Goal: Information Seeking & Learning: Learn about a topic

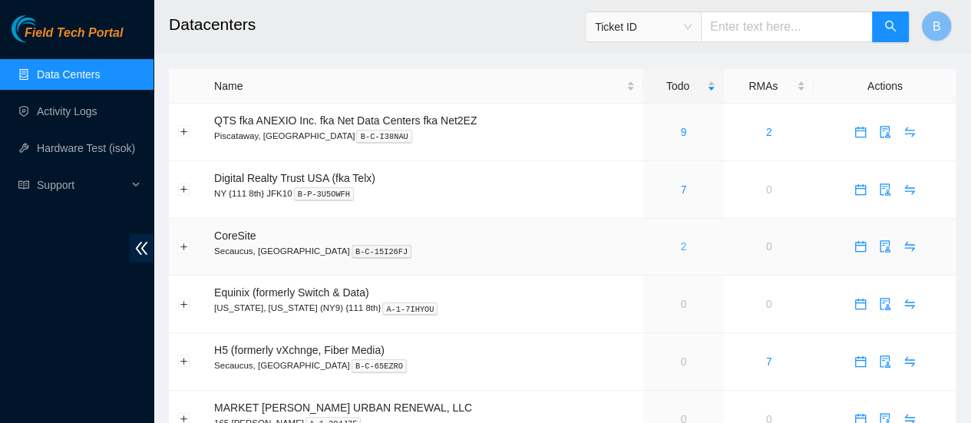
click at [682, 248] on link "2" at bounding box center [683, 246] width 6 height 12
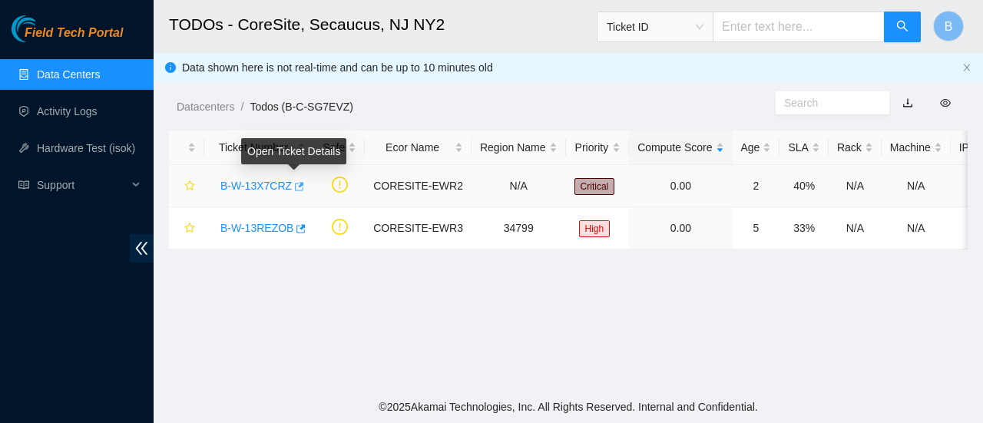
click at [293, 187] on icon "button" at bounding box center [298, 186] width 11 height 11
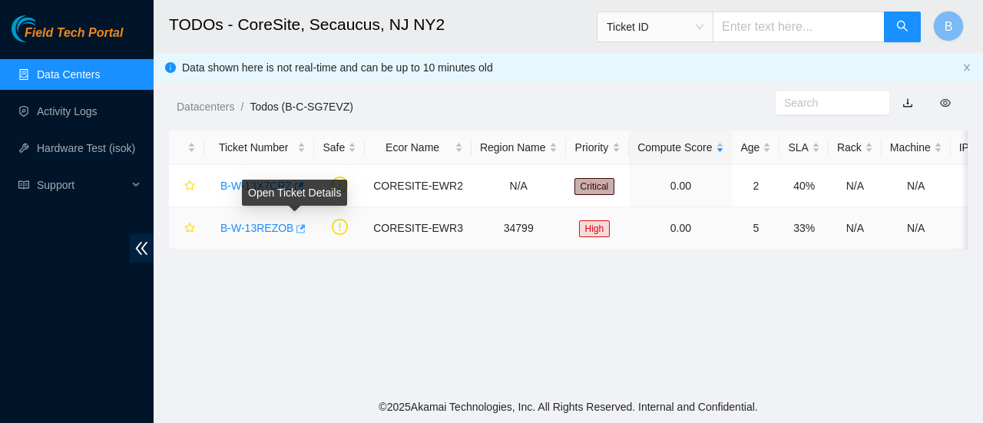
click at [298, 229] on icon "button" at bounding box center [299, 228] width 11 height 11
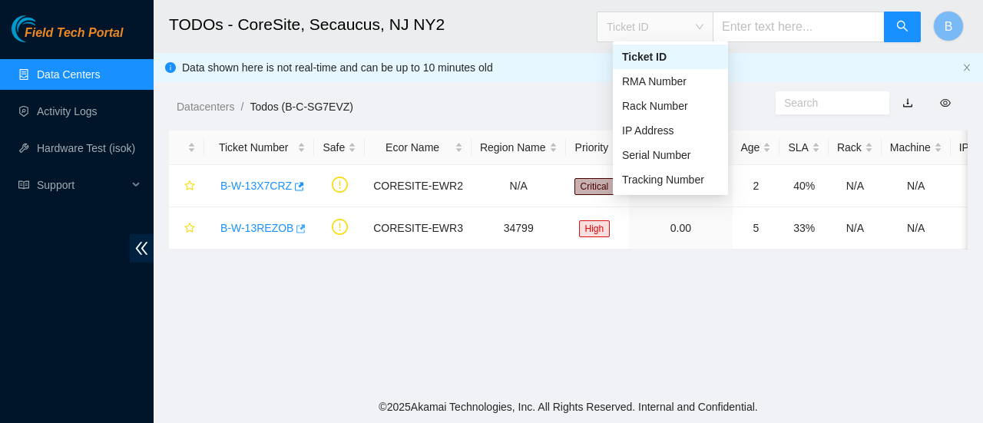
click at [713, 30] on div "Ticket ID" at bounding box center [654, 27] width 115 height 25
click at [690, 156] on div "Serial Number" at bounding box center [670, 155] width 97 height 17
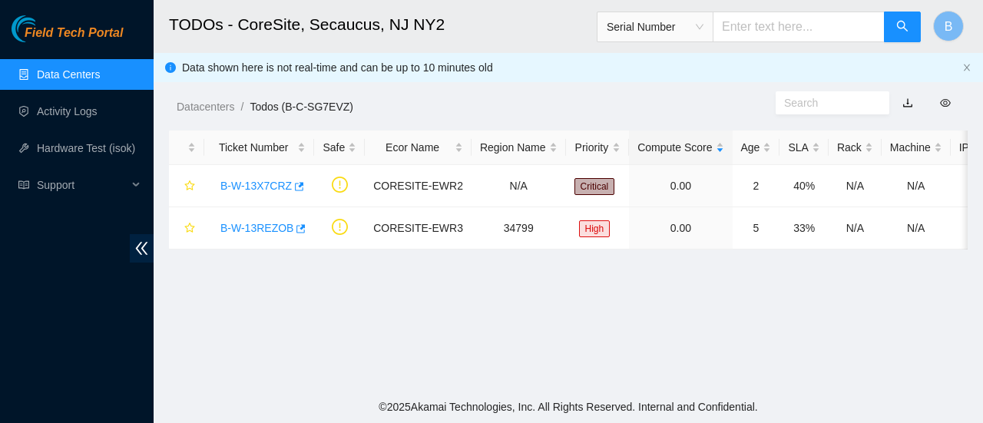
click at [774, 18] on input "text" at bounding box center [799, 27] width 172 height 31
paste input "0.0:BE151"
type input "0.0:BE151"
click at [896, 35] on button "button" at bounding box center [902, 27] width 37 height 31
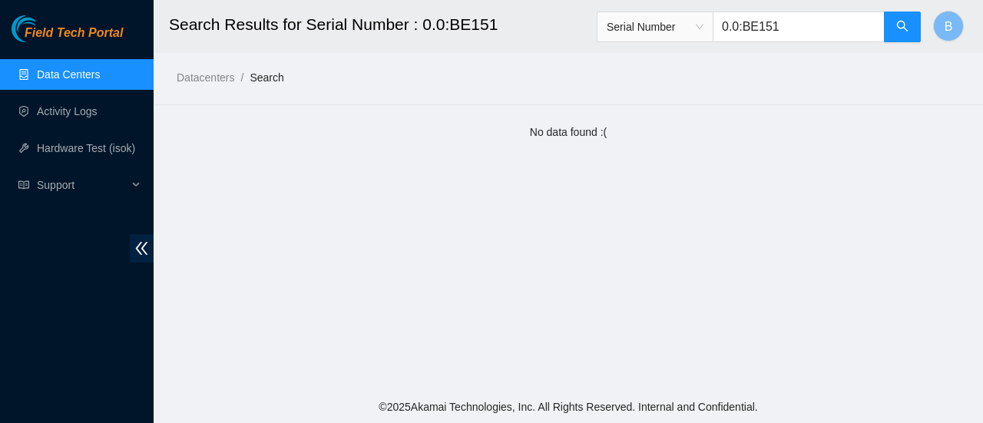
click at [819, 18] on input "0.0:BE151" at bounding box center [799, 27] width 172 height 31
paste input "QTFCA64020633"
click at [900, 28] on icon "search" at bounding box center [902, 26] width 11 height 11
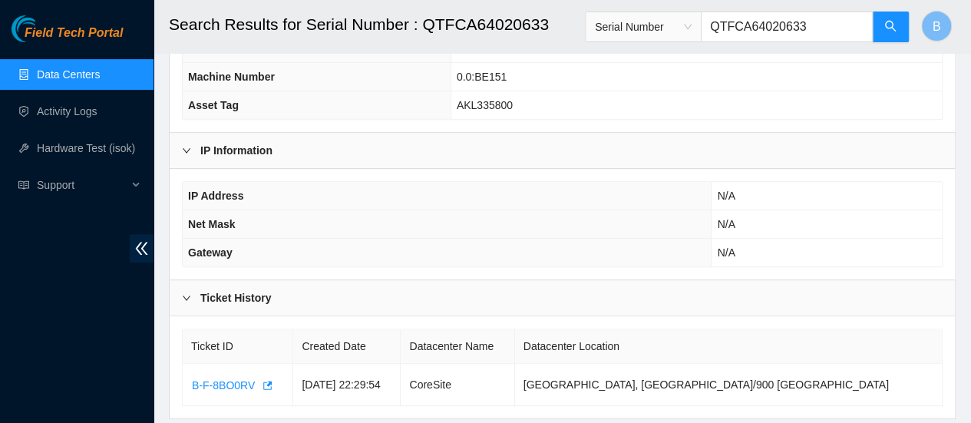
scroll to position [254, 0]
type input "QTFCA64020633"
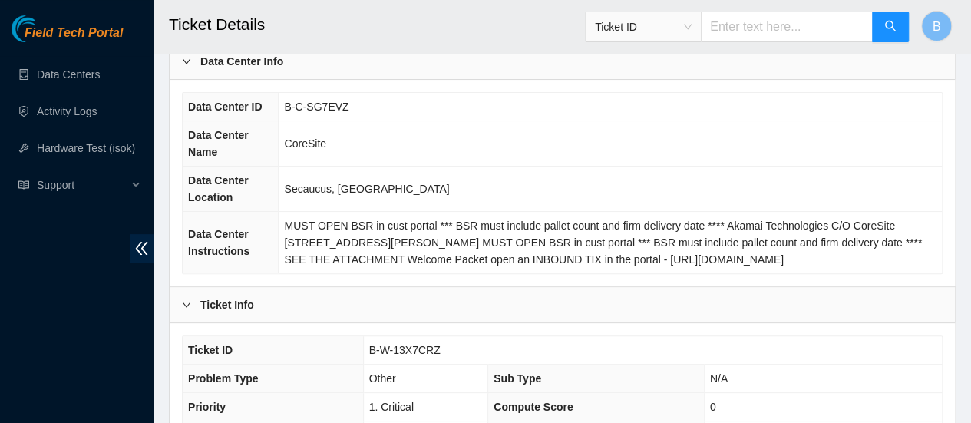
scroll to position [108, 0]
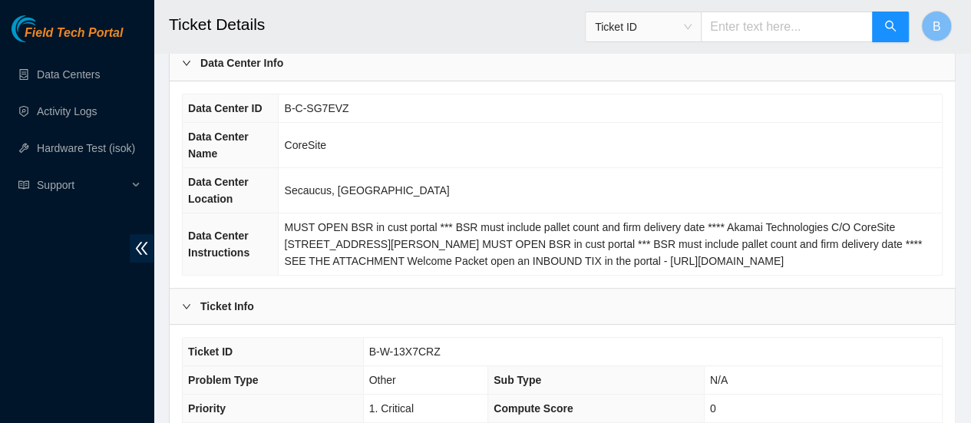
click at [414, 349] on span "B-W-13X7CRZ" at bounding box center [404, 352] width 71 height 12
copy span "B-W-13X7CRZ"
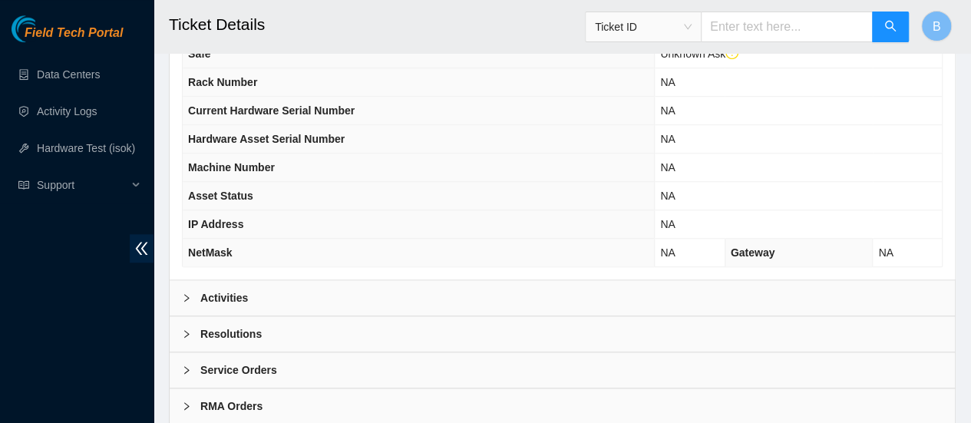
scroll to position [623, 0]
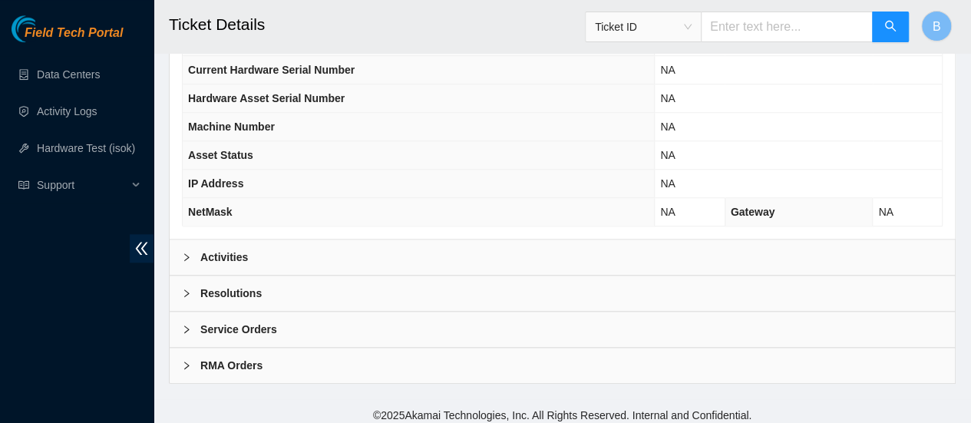
drag, startPoint x: 189, startPoint y: 255, endPoint x: 207, endPoint y: 253, distance: 17.7
click at [189, 255] on div at bounding box center [191, 257] width 18 height 17
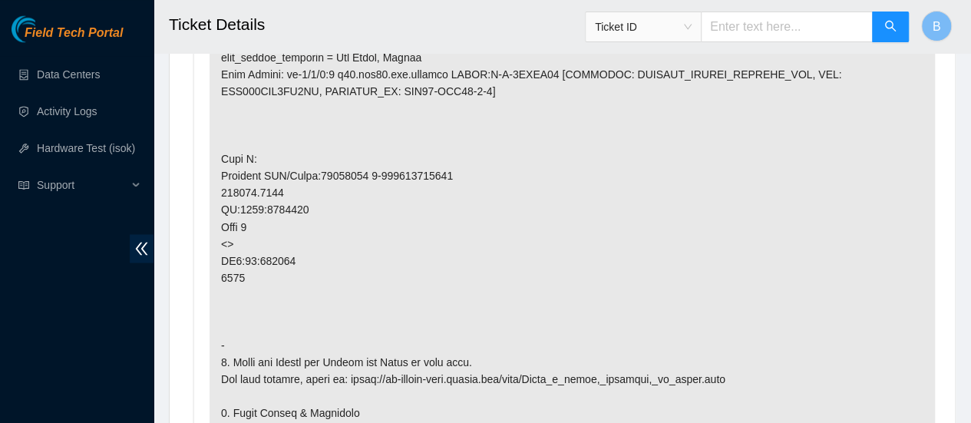
scroll to position [1182, 0]
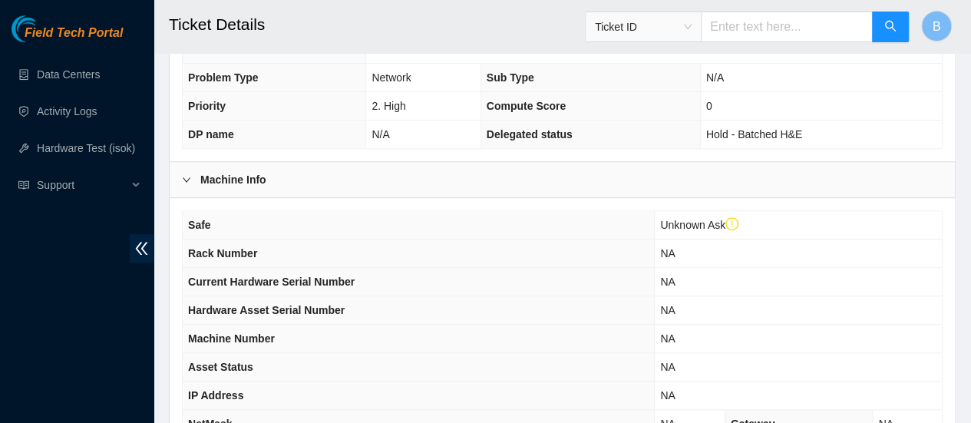
scroll to position [524, 0]
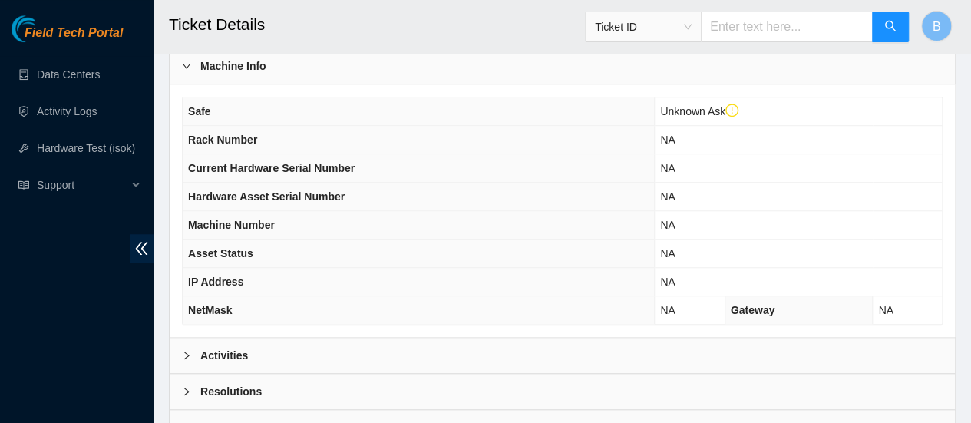
click at [215, 347] on b "Activities" at bounding box center [224, 355] width 48 height 17
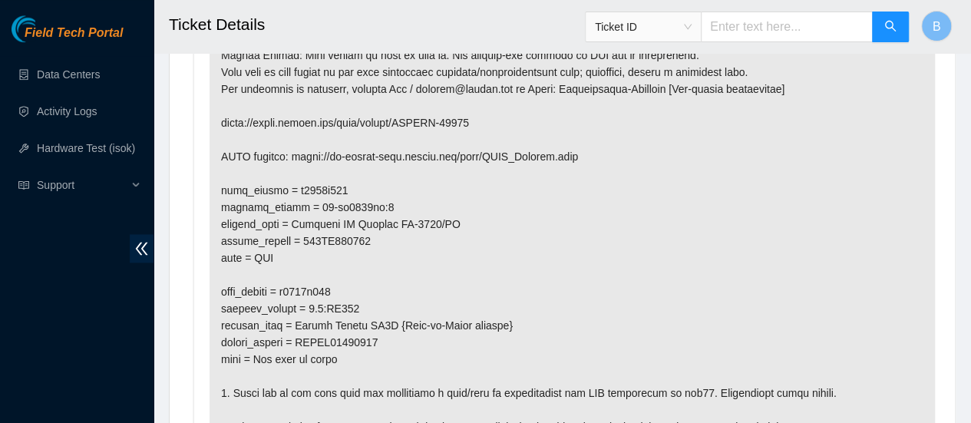
scroll to position [968, 0]
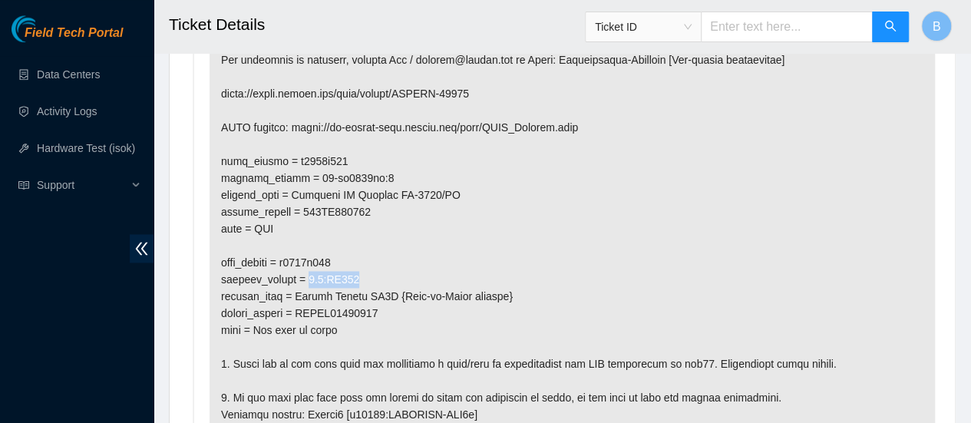
drag, startPoint x: 361, startPoint y: 270, endPoint x: 315, endPoint y: 273, distance: 46.2
click at [315, 273] on p at bounding box center [573, 203] width 726 height 462
copy p "0.0:BE151"
drag, startPoint x: 388, startPoint y: 308, endPoint x: 300, endPoint y: 308, distance: 87.5
click at [300, 308] on p at bounding box center [573, 203] width 726 height 462
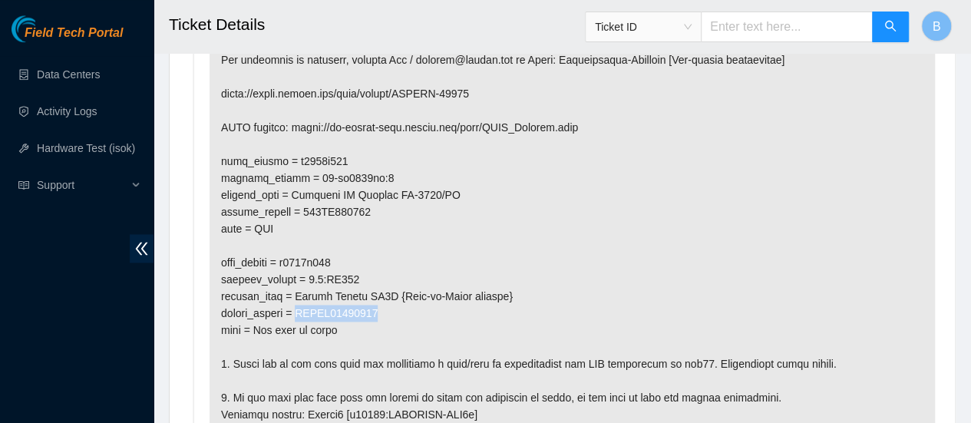
copy p "QTFCA64020633"
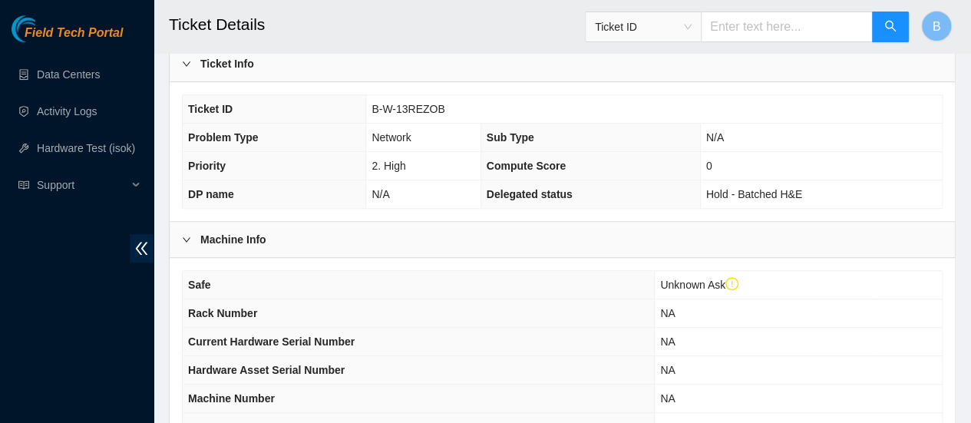
scroll to position [344, 0]
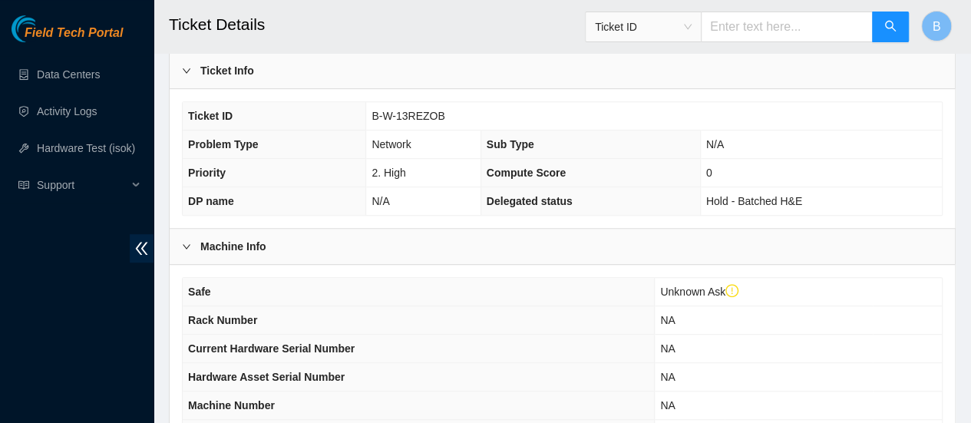
click at [419, 111] on span "B-W-13REZOB" at bounding box center [408, 116] width 73 height 12
copy span "B-W-13REZOB"
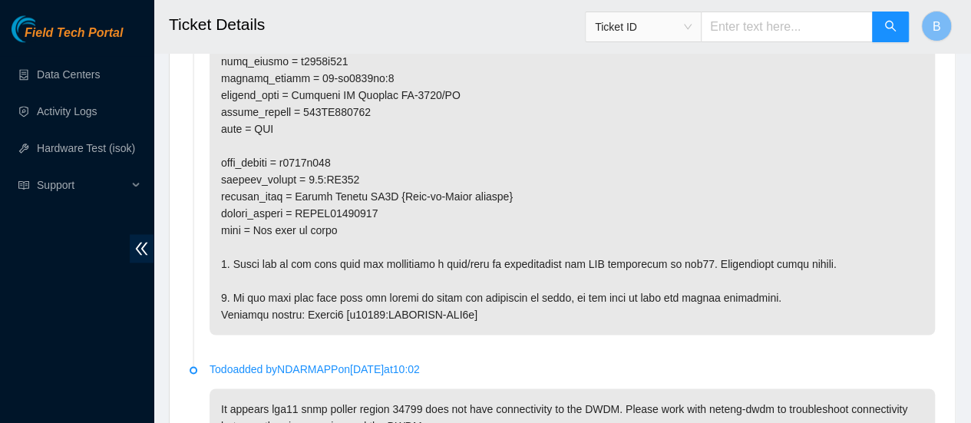
scroll to position [1069, 0]
click at [64, 74] on link "Data Centers" at bounding box center [68, 74] width 63 height 12
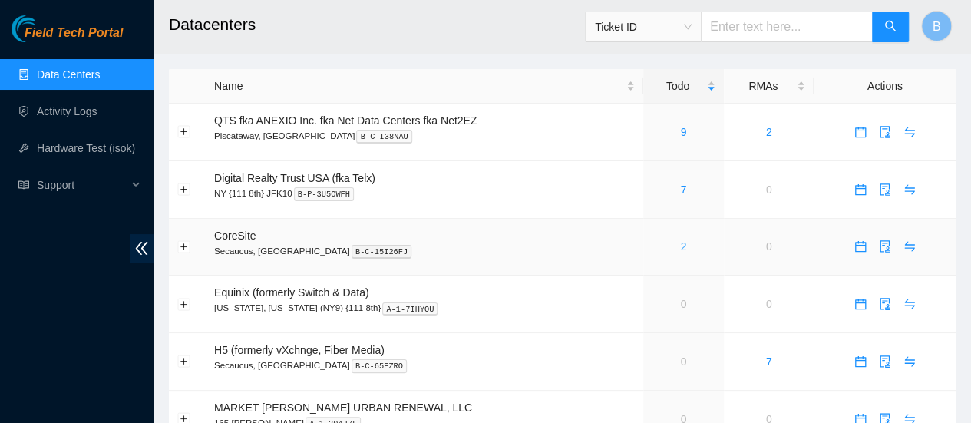
click at [680, 249] on link "2" at bounding box center [683, 246] width 6 height 12
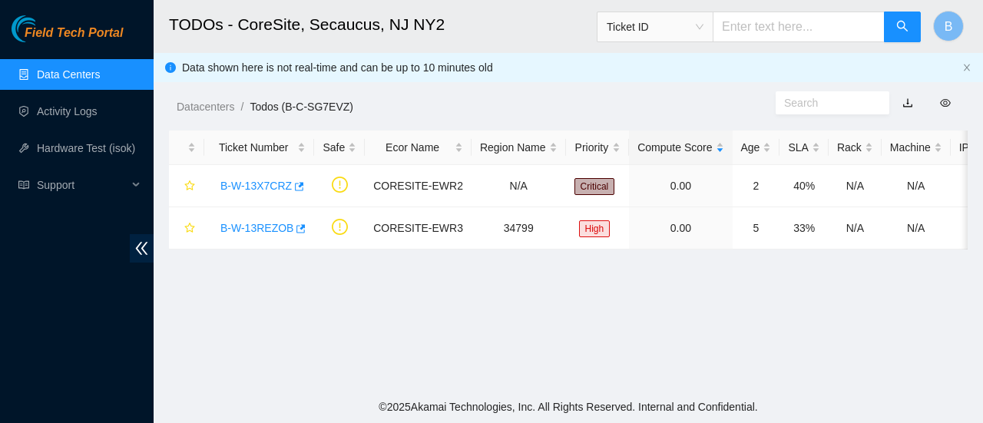
click at [63, 90] on ul "Data Centers Activity Logs Hardware Test (isok) Support" at bounding box center [77, 129] width 154 height 147
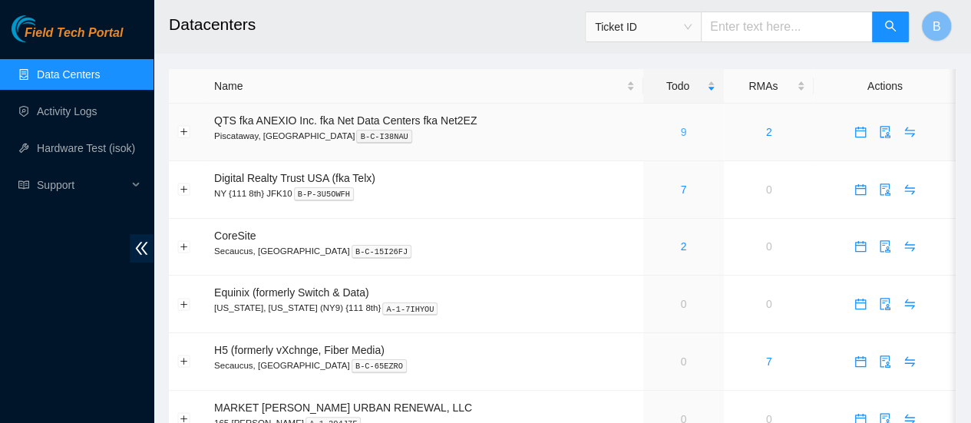
click at [683, 135] on link "9" at bounding box center [683, 132] width 6 height 12
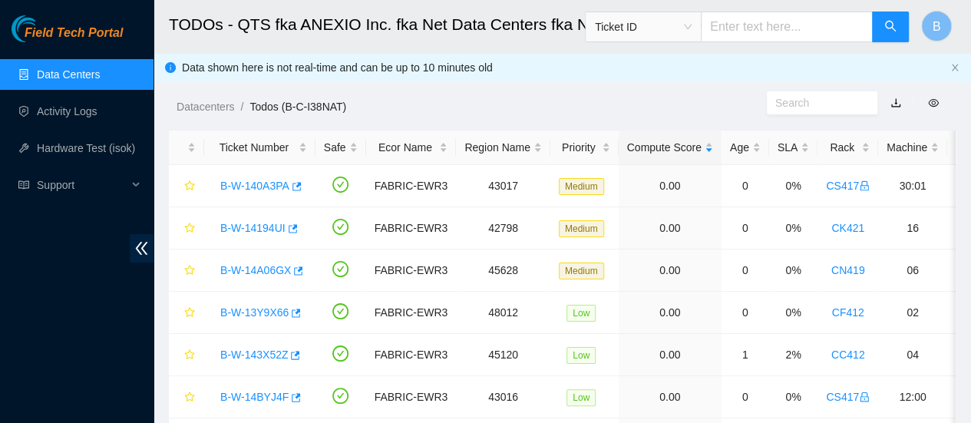
click at [64, 72] on link "Data Centers" at bounding box center [68, 74] width 63 height 12
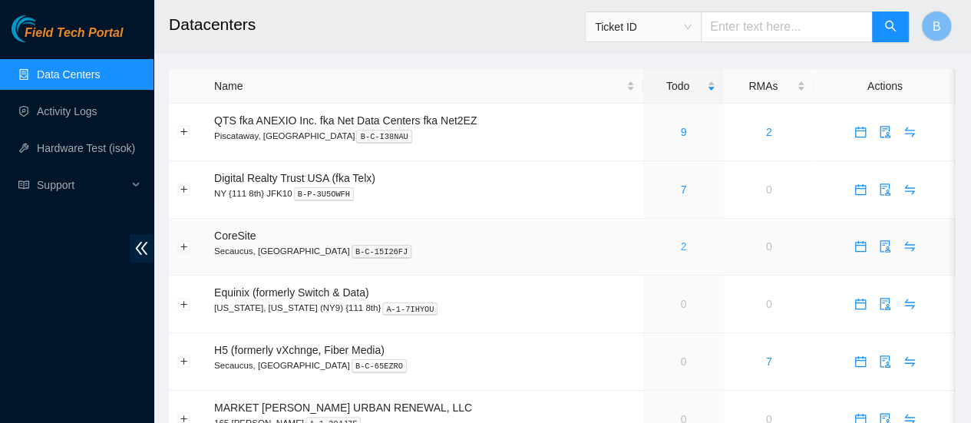
click at [680, 248] on link "2" at bounding box center [683, 246] width 6 height 12
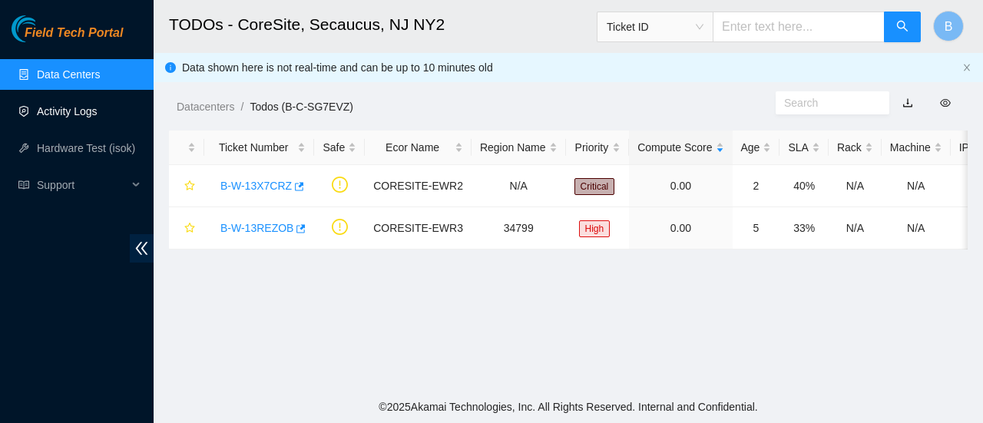
click at [52, 107] on link "Activity Logs" at bounding box center [67, 111] width 61 height 12
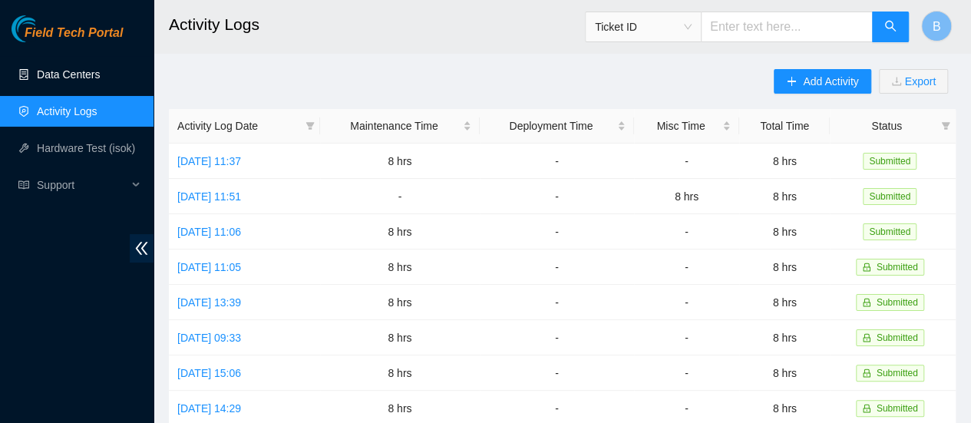
click at [66, 68] on link "Data Centers" at bounding box center [68, 74] width 63 height 12
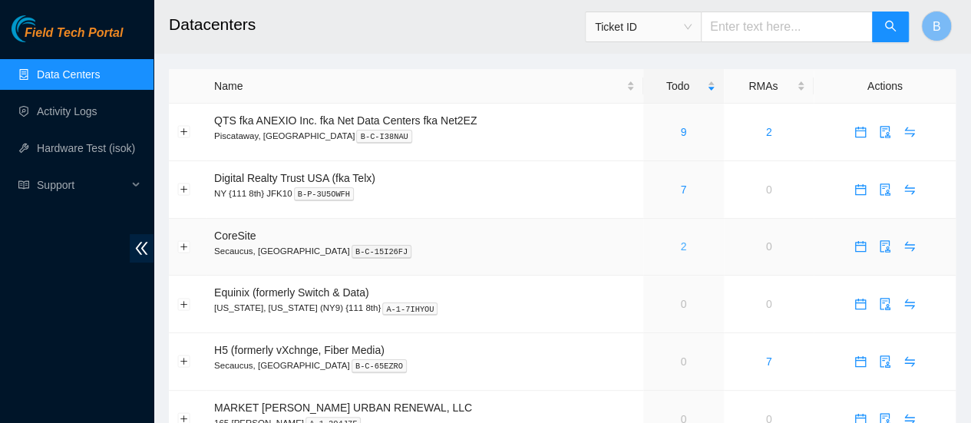
click at [683, 243] on link "2" at bounding box center [683, 246] width 6 height 12
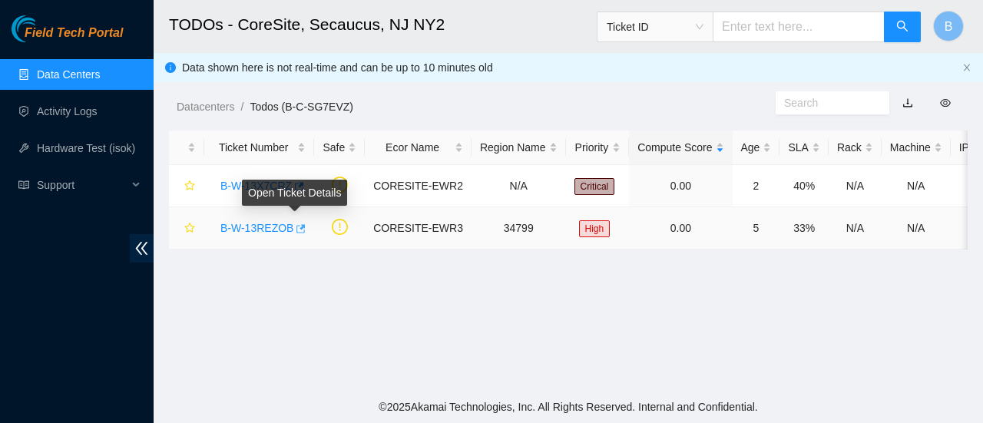
click at [294, 231] on icon "button" at bounding box center [299, 228] width 11 height 11
click at [61, 78] on link "Data Centers" at bounding box center [68, 74] width 63 height 12
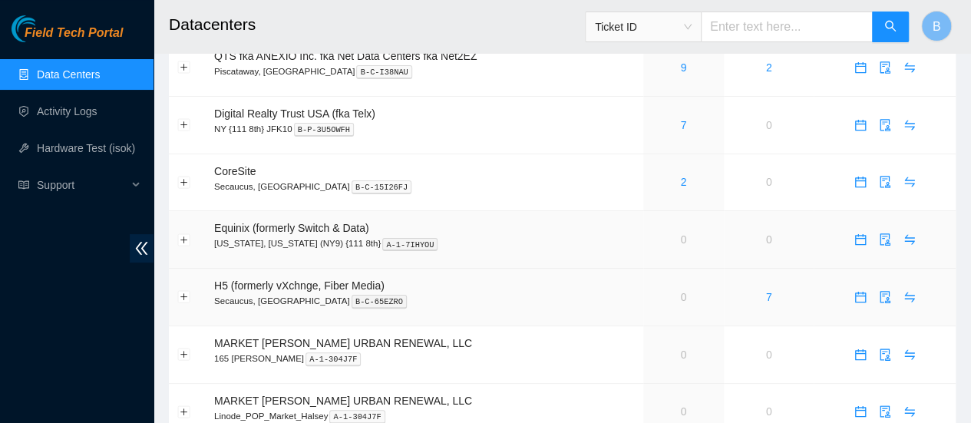
scroll to position [64, 0]
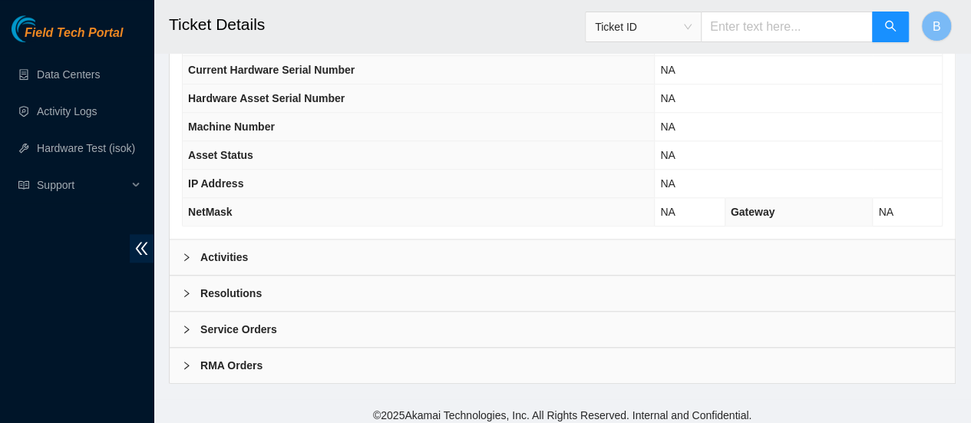
scroll to position [615, 0]
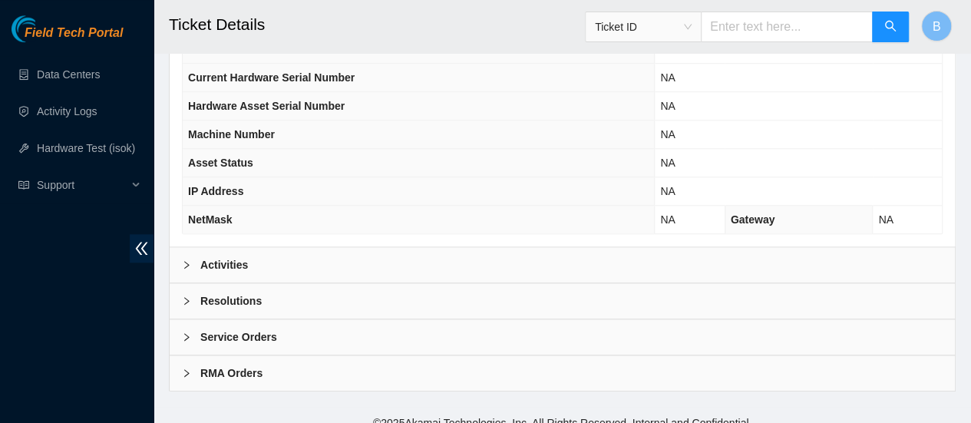
click at [219, 263] on b "Activities" at bounding box center [224, 264] width 48 height 17
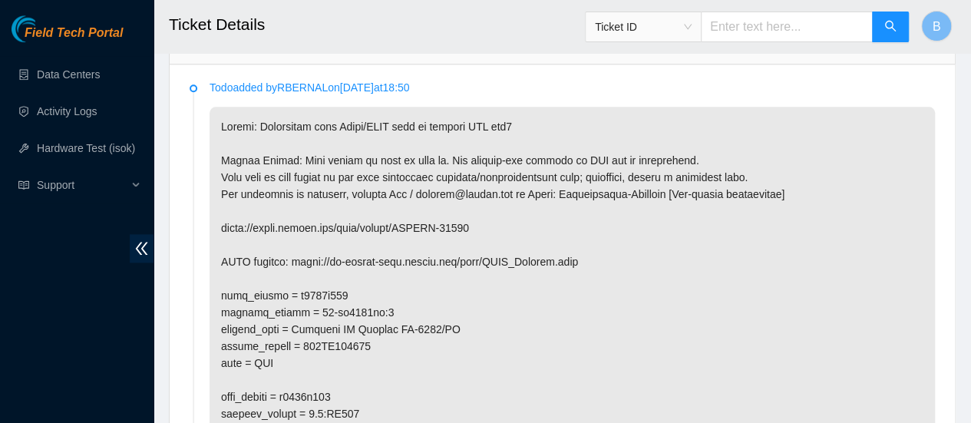
scroll to position [835, 0]
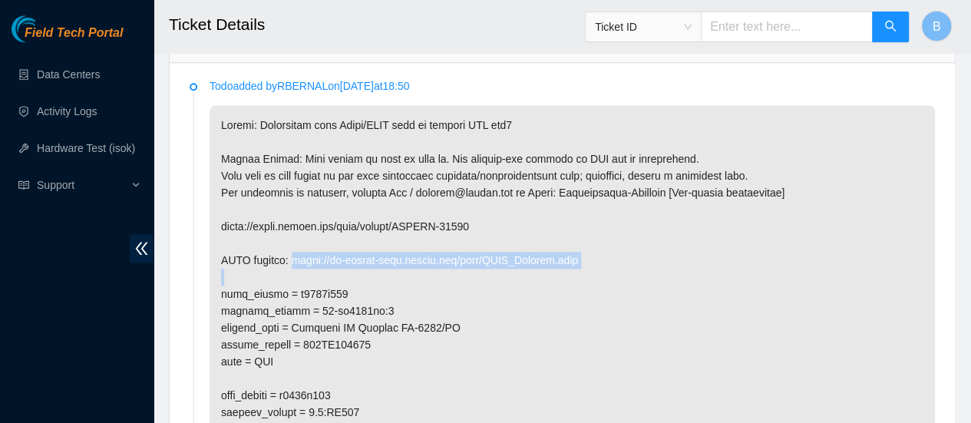
drag, startPoint x: 600, startPoint y: 254, endPoint x: 303, endPoint y: 251, distance: 297.2
click at [303, 251] on p at bounding box center [573, 336] width 726 height 462
click at [640, 266] on p at bounding box center [573, 336] width 726 height 462
drag, startPoint x: 599, startPoint y: 246, endPoint x: 304, endPoint y: 251, distance: 294.9
click at [304, 251] on p at bounding box center [573, 336] width 726 height 462
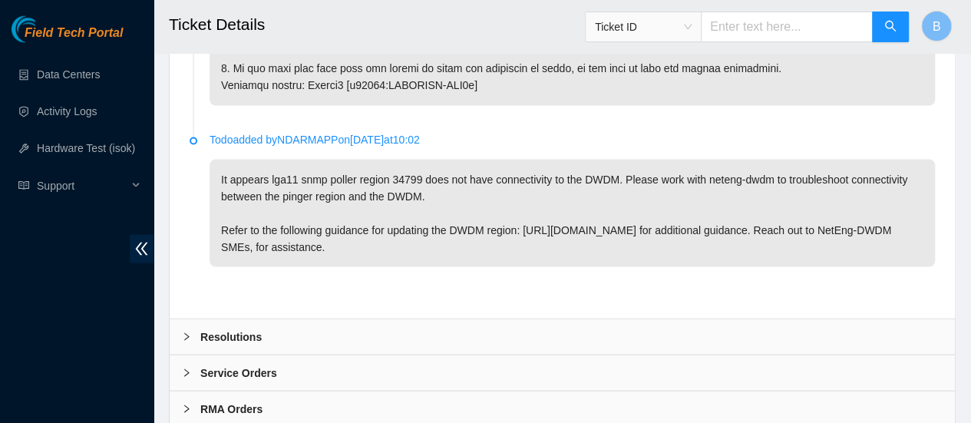
scroll to position [1300, 0]
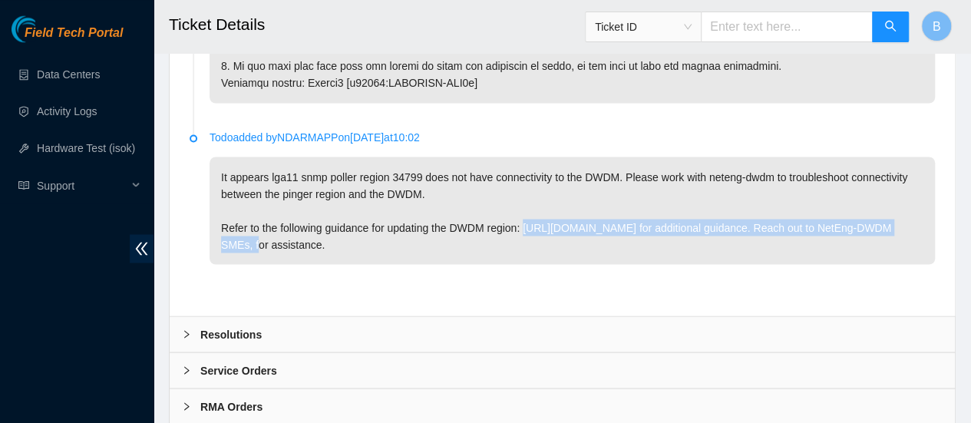
drag, startPoint x: 525, startPoint y: 213, endPoint x: 938, endPoint y: 220, distance: 412.4
copy p "[URL][DOMAIN_NAME]"
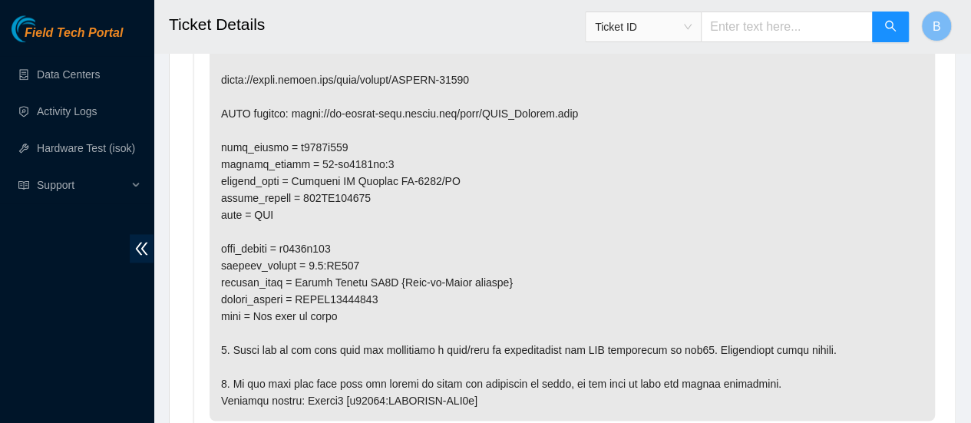
scroll to position [981, 0]
drag, startPoint x: 377, startPoint y: 190, endPoint x: 303, endPoint y: 196, distance: 74.7
click at [303, 196] on p at bounding box center [573, 191] width 726 height 462
copy p "162KC001211"
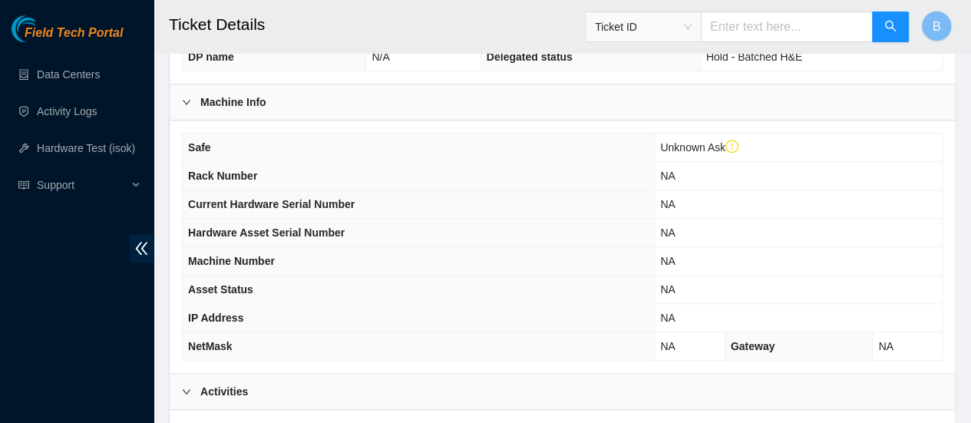
scroll to position [490, 0]
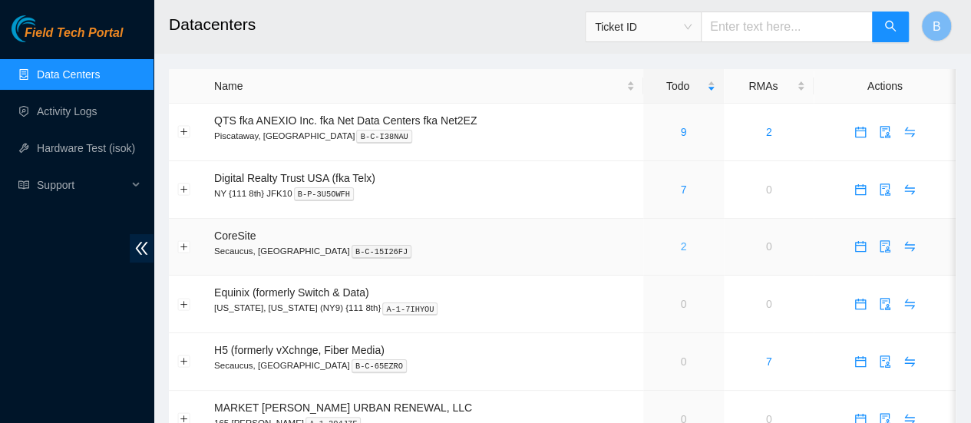
click at [685, 252] on link "2" at bounding box center [683, 246] width 6 height 12
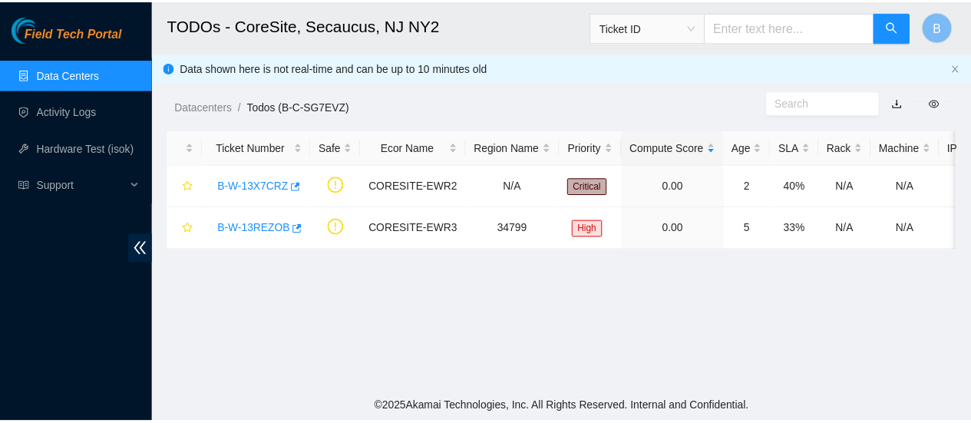
scroll to position [64, 0]
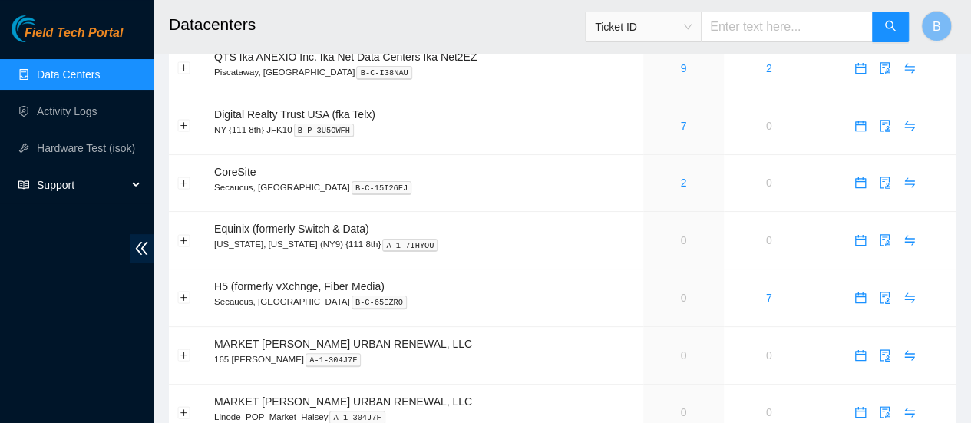
click at [57, 178] on span "Support" at bounding box center [82, 185] width 91 height 31
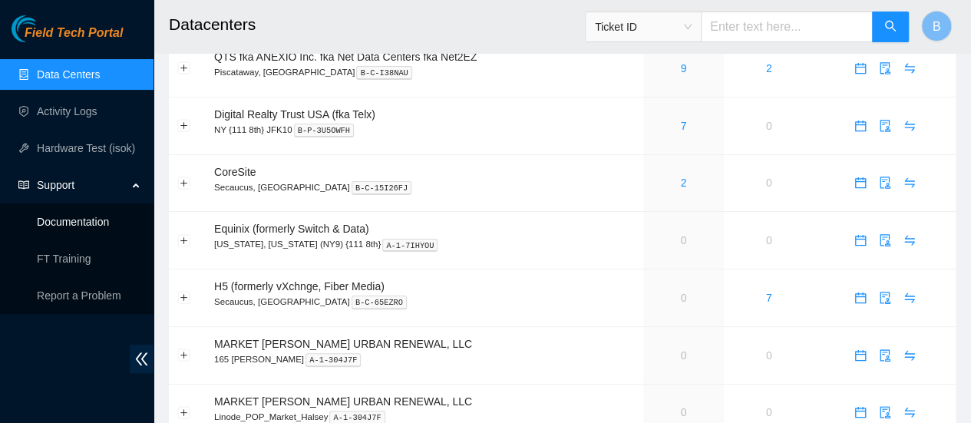
click at [82, 225] on link "Documentation" at bounding box center [73, 222] width 72 height 12
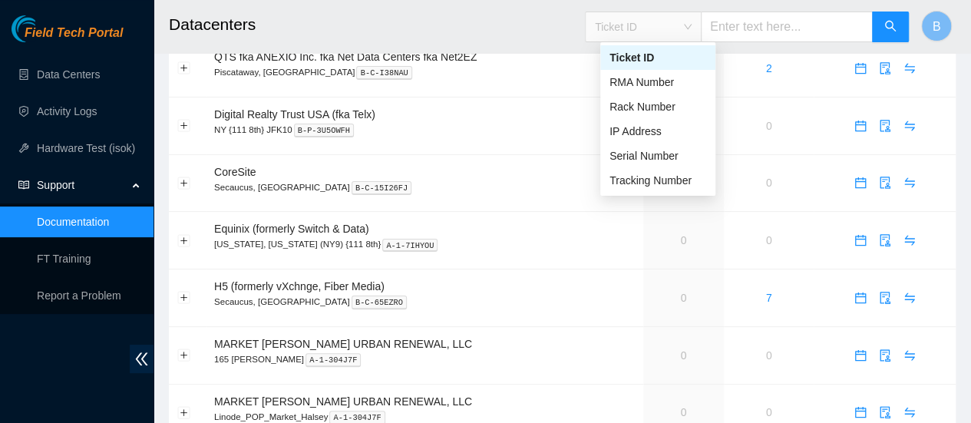
click at [688, 18] on span "Ticket ID" at bounding box center [643, 26] width 97 height 23
click at [632, 158] on div "Serial Number" at bounding box center [658, 155] width 97 height 17
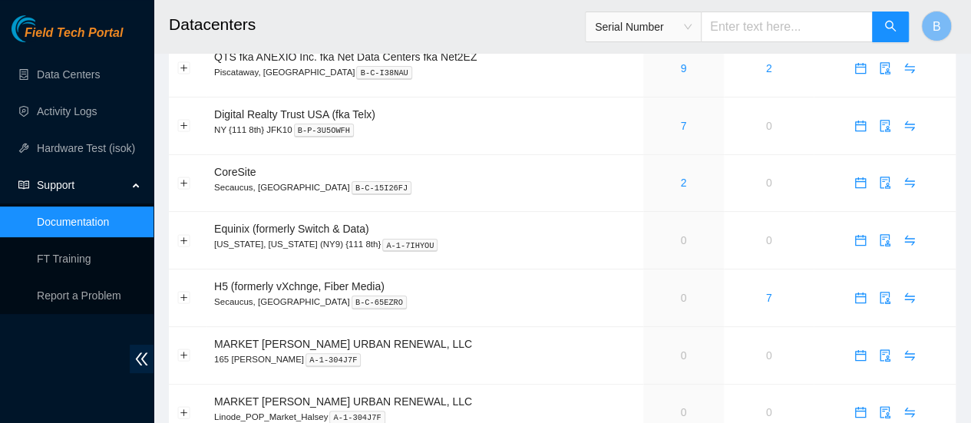
click at [782, 24] on input "text" at bounding box center [787, 27] width 172 height 31
paste input "162KC001211"
type input "162KC001211"
click at [890, 21] on icon "search" at bounding box center [890, 26] width 11 height 11
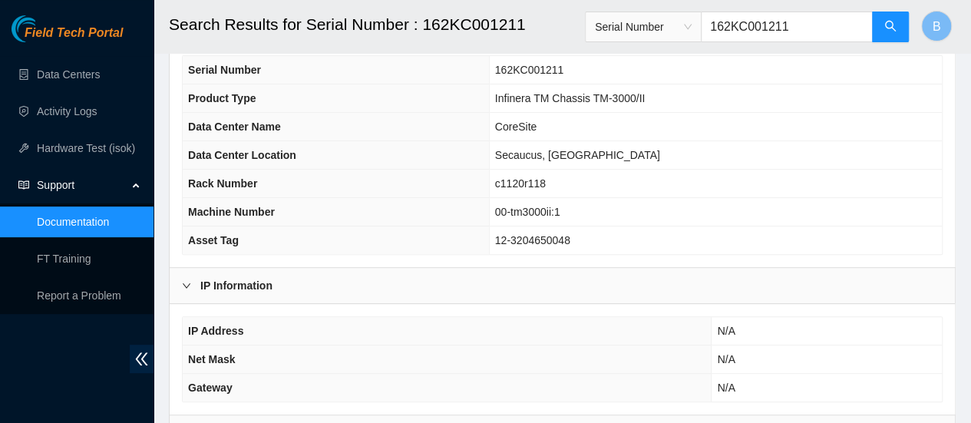
scroll to position [283, 0]
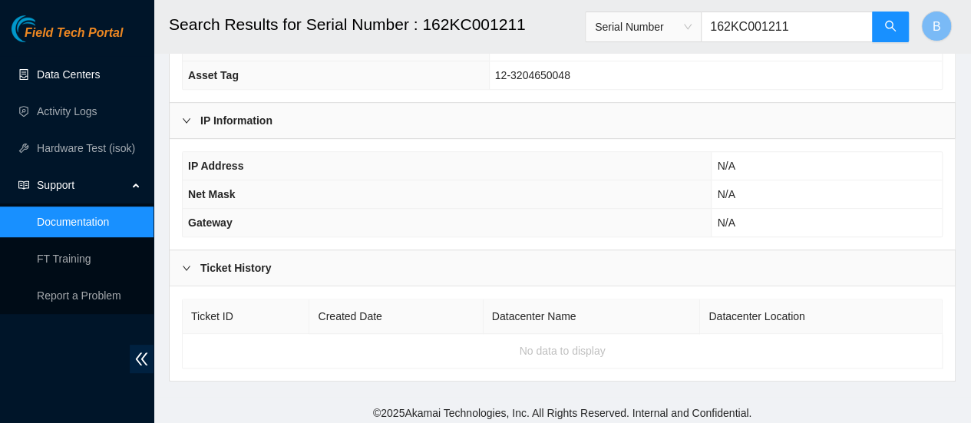
click at [71, 76] on link "Data Centers" at bounding box center [68, 74] width 63 height 12
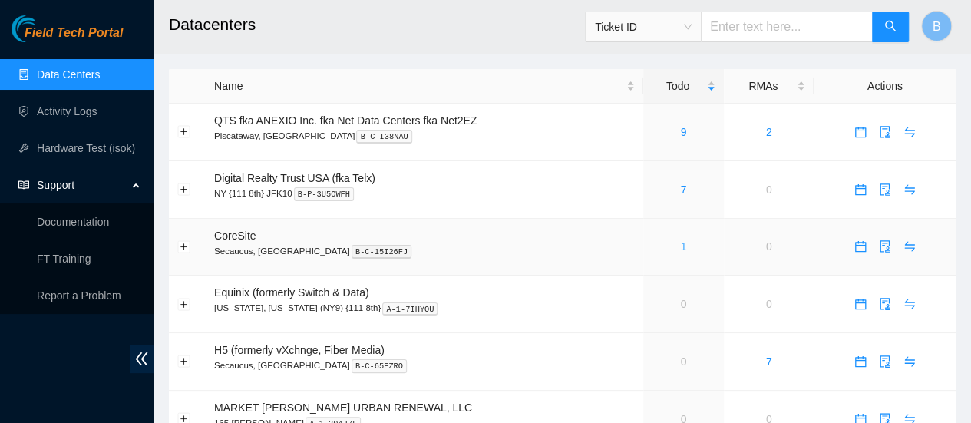
click at [681, 248] on link "1" at bounding box center [683, 246] width 6 height 12
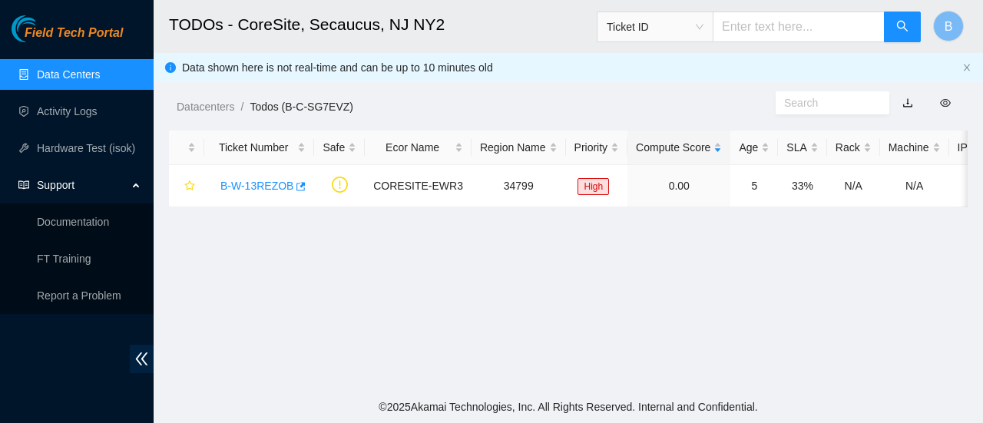
click at [45, 68] on link "Data Centers" at bounding box center [68, 74] width 63 height 12
